Goal: Information Seeking & Learning: Learn about a topic

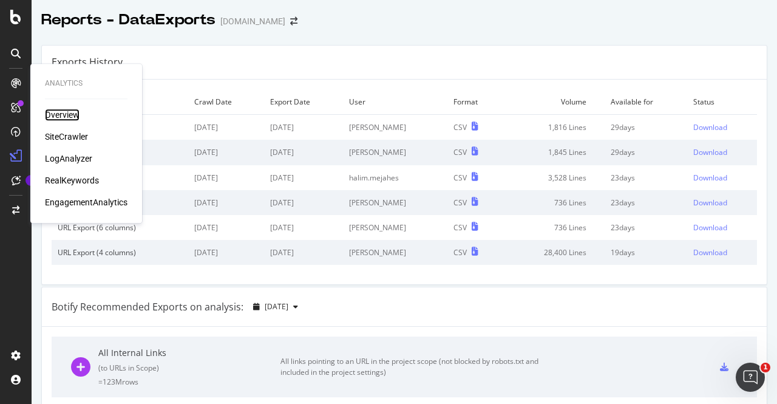
click at [56, 112] on div "Overview" at bounding box center [62, 115] width 35 height 12
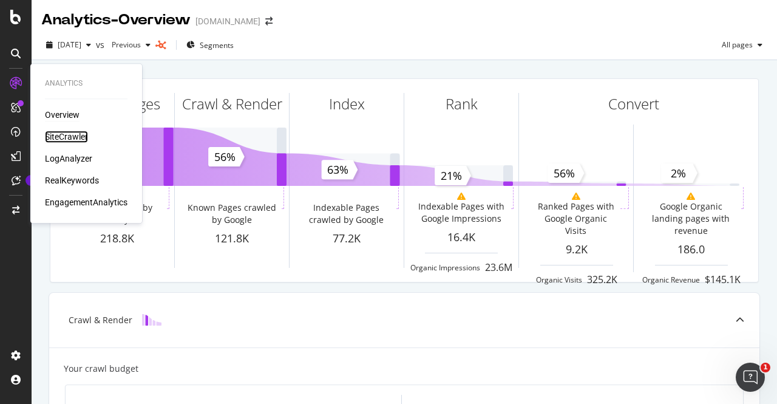
click at [66, 138] on div "SiteCrawler" at bounding box center [66, 137] width 43 height 12
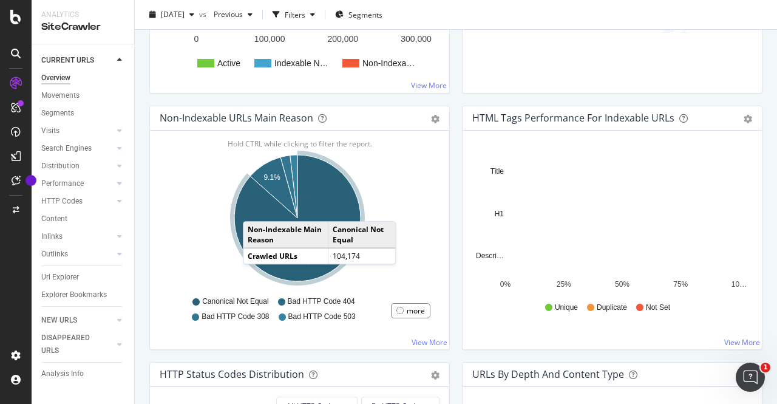
scroll to position [333, 0]
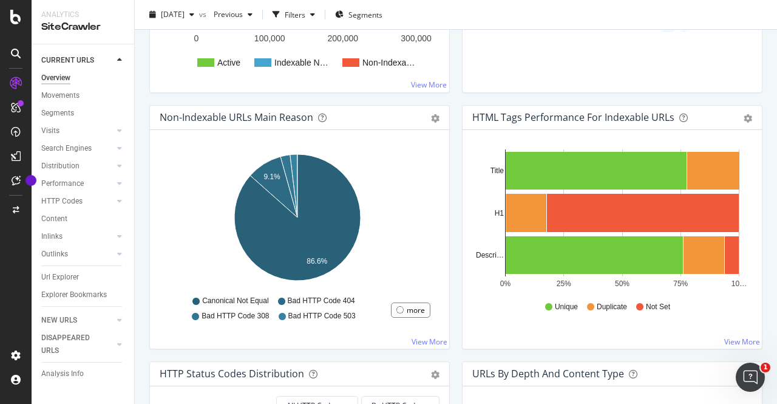
click at [291, 301] on span "Bad HTTP Code 404" at bounding box center [321, 301] width 67 height 10
click at [344, 302] on span "Bad HTTP Code 404" at bounding box center [321, 301] width 67 height 10
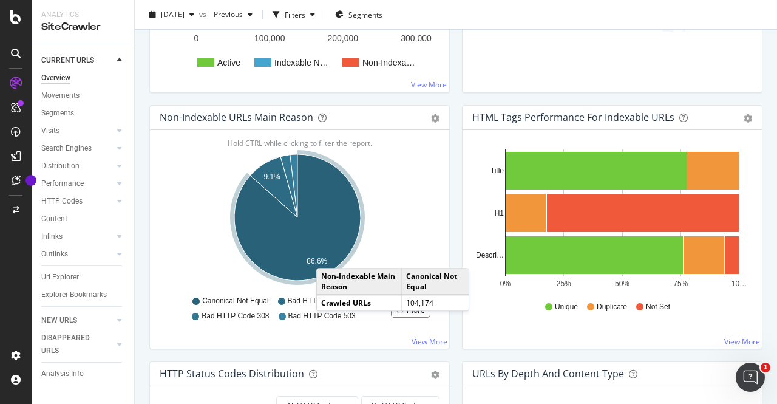
click at [328, 254] on icon "A chart." at bounding box center [297, 217] width 126 height 126
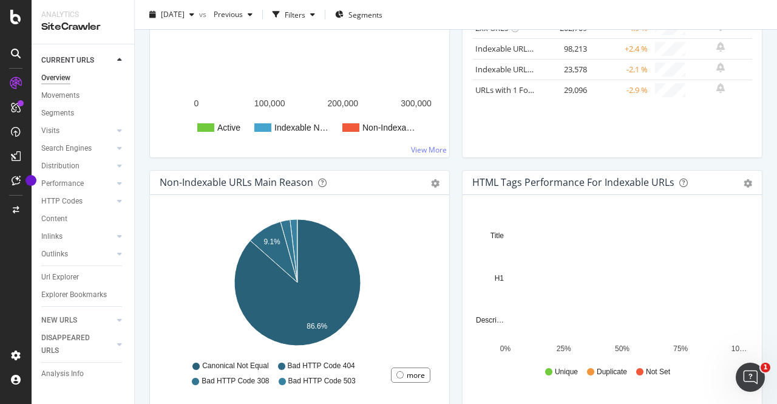
scroll to position [288, 0]
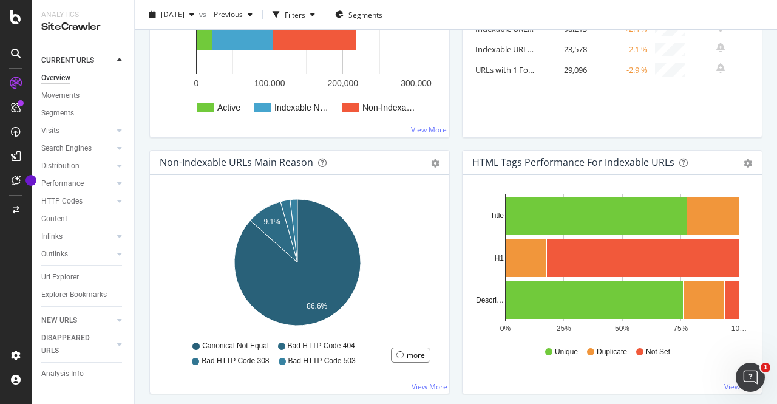
click at [279, 344] on icon at bounding box center [281, 345] width 7 height 7
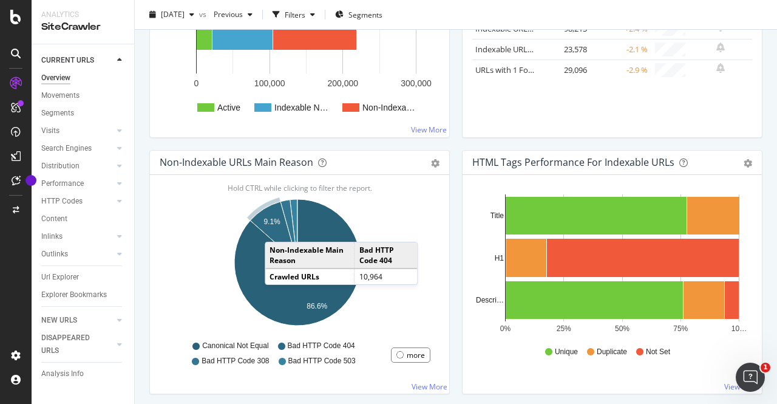
click at [277, 228] on icon "A chart." at bounding box center [273, 232] width 47 height 61
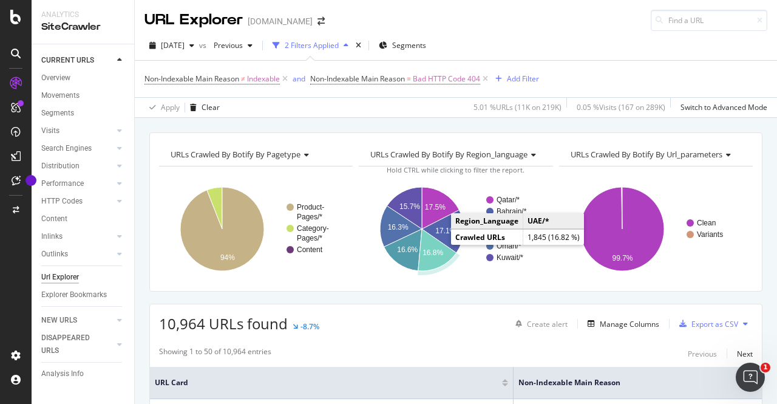
click at [433, 256] on icon "A chart." at bounding box center [437, 250] width 38 height 42
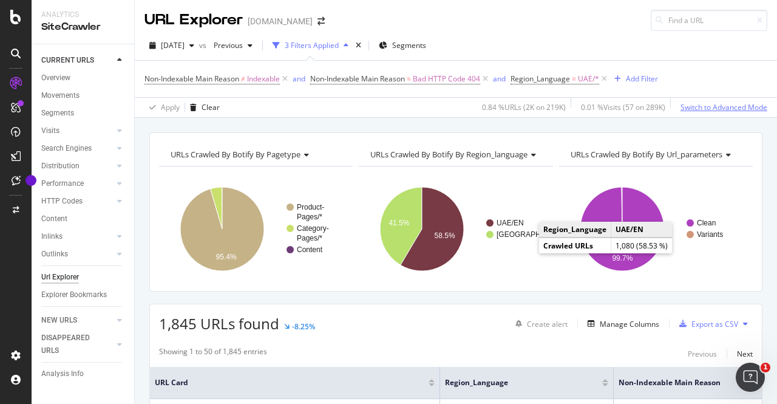
click at [726, 112] on div "Switch to Advanced Mode" at bounding box center [724, 107] width 87 height 18
